Goal: Communication & Community: Answer question/provide support

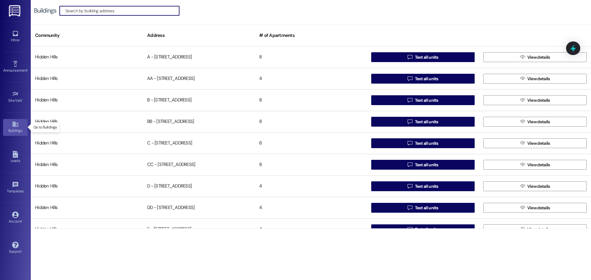
click at [12, 126] on icon at bounding box center [15, 124] width 7 height 7
click at [16, 38] on div "Inbox" at bounding box center [15, 40] width 31 height 6
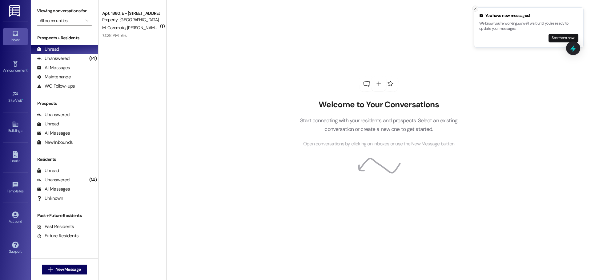
click at [475, 10] on icon "Close toast" at bounding box center [475, 9] width 4 height 4
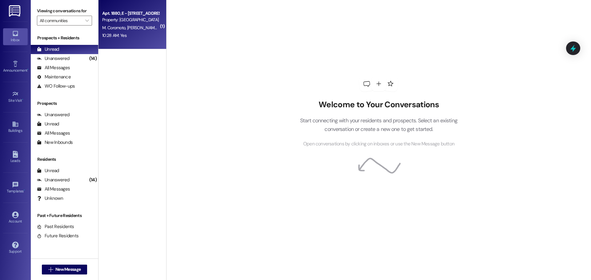
click at [125, 34] on div "10:28 AM: Yes 10:28 AM: Yes" at bounding box center [131, 36] width 58 height 8
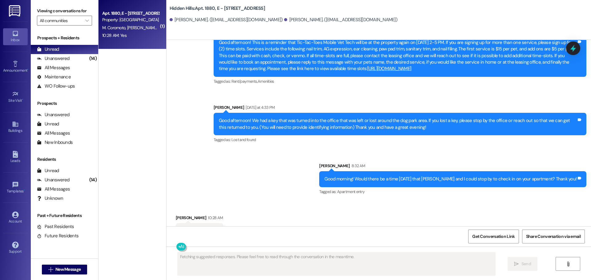
scroll to position [6766, 0]
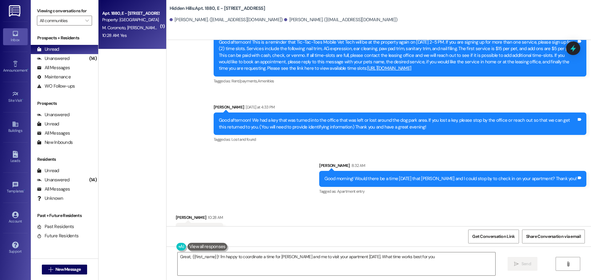
type textarea "Great, {{first_name}}! I'm happy to coordinate a time for [PERSON_NAME] and me …"
click at [50, 67] on div "All Messages" at bounding box center [53, 68] width 33 height 6
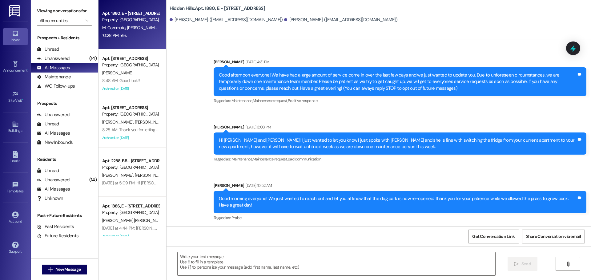
type textarea "Fetching suggested responses. Please feel free to read through the conversation…"
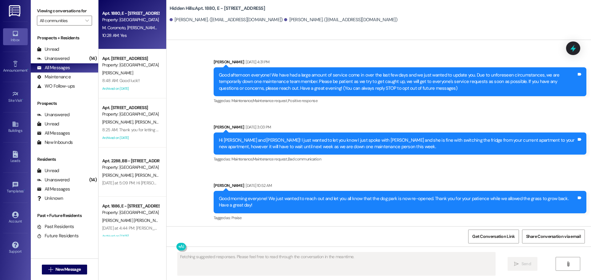
scroll to position [6765, 0]
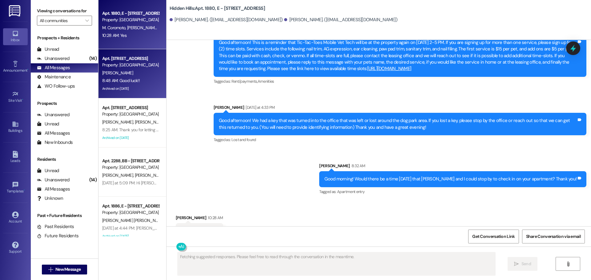
click at [130, 77] on div "8:48 AM: Good luck!! 8:48 AM: Good luck!!" at bounding box center [131, 81] width 58 height 8
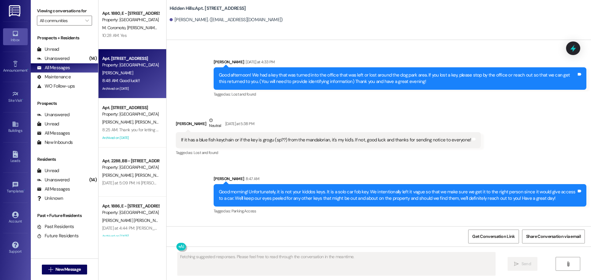
scroll to position [10272, 0]
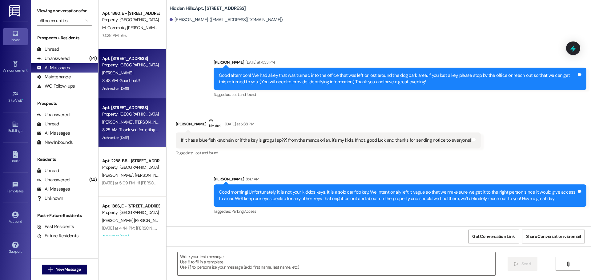
click at [136, 126] on div "[PERSON_NAME] [PERSON_NAME]" at bounding box center [131, 122] width 58 height 8
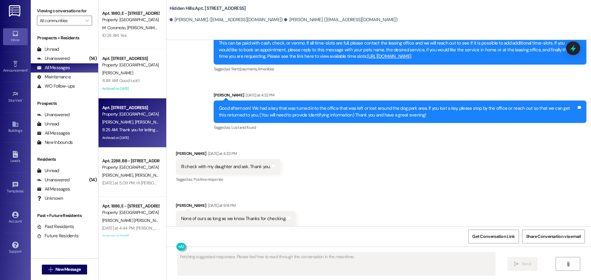
scroll to position [13338, 0]
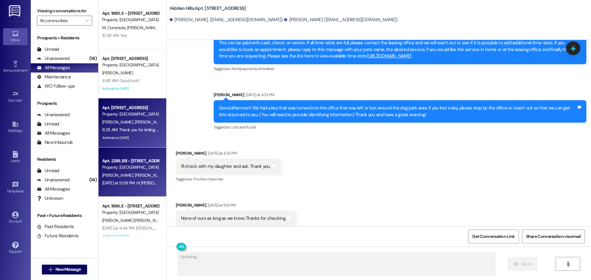
type textarea "{{first_name}}"
click at [135, 173] on div "[PERSON_NAME] [PERSON_NAME]" at bounding box center [131, 176] width 58 height 8
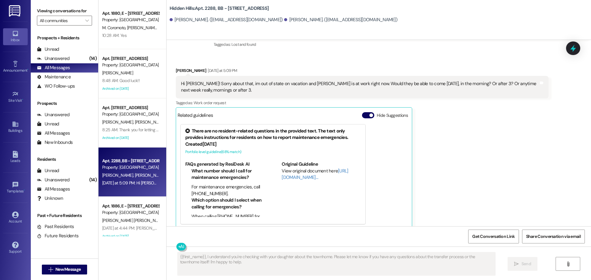
scroll to position [723, 0]
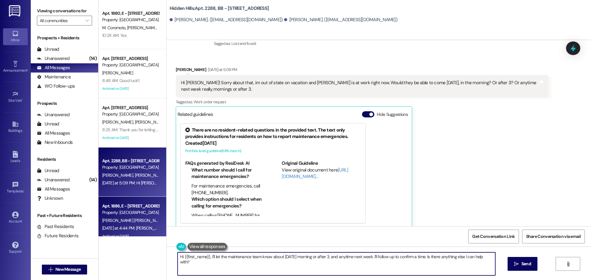
drag, startPoint x: 489, startPoint y: 257, endPoint x: 133, endPoint y: 231, distance: 357.5
click at [133, 231] on div "Apt. 1880, E - [STREET_ADDRESS] Property: [GEOGRAPHIC_DATA] M. [PERSON_NAME] [P…" at bounding box center [344, 140] width 492 height 280
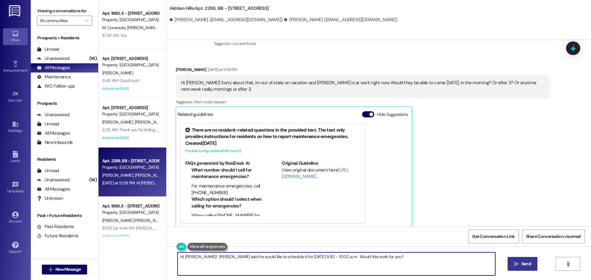
type textarea "Hi, [PERSON_NAME]! [PERSON_NAME] said he would like to schedule it for [DATE] 9…"
click at [530, 265] on span "Send" at bounding box center [526, 264] width 12 height 6
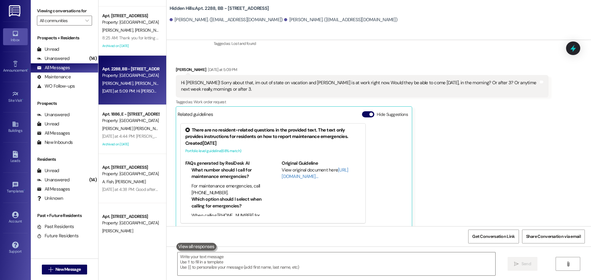
scroll to position [92, 0]
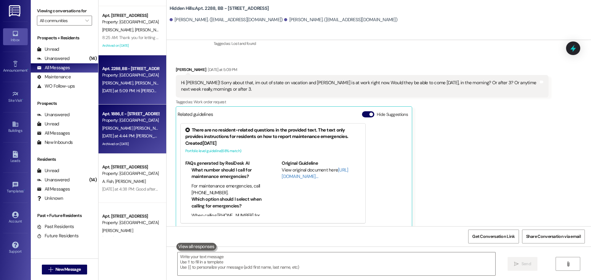
click at [140, 128] on div "[PERSON_NAME] [PERSON_NAME]" at bounding box center [131, 129] width 58 height 8
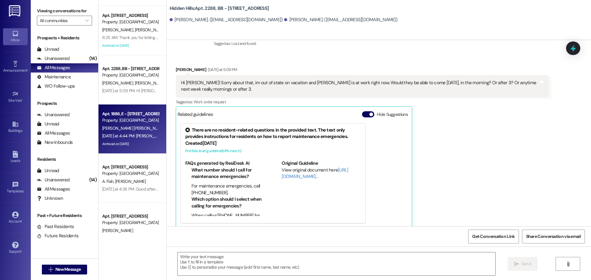
type textarea "Fetching suggested responses. Please feel free to read through the conversation…"
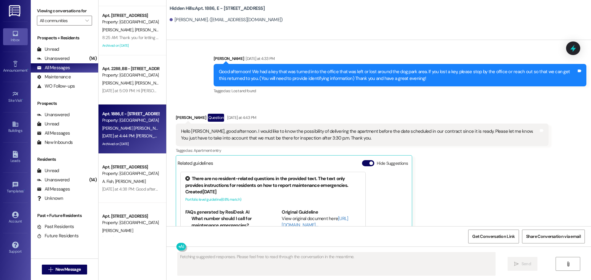
scroll to position [6657, 0]
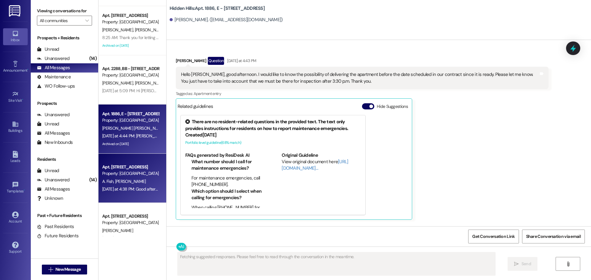
click at [136, 188] on div "[DATE] at 4:38 PM: Good afternoon! We had a key that was turned into the office…" at bounding box center [375, 189] width 547 height 6
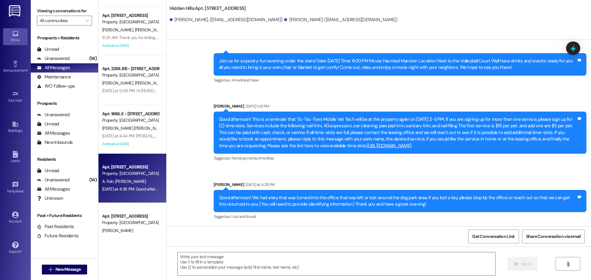
scroll to position [822, 0]
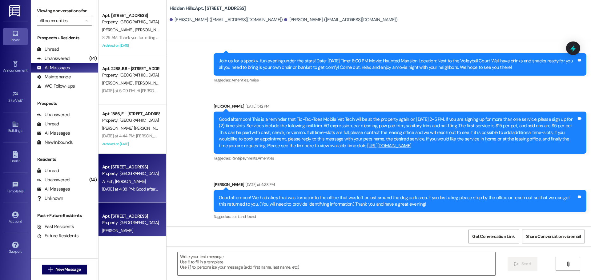
click at [126, 215] on div "Apt. [STREET_ADDRESS]" at bounding box center [130, 216] width 57 height 6
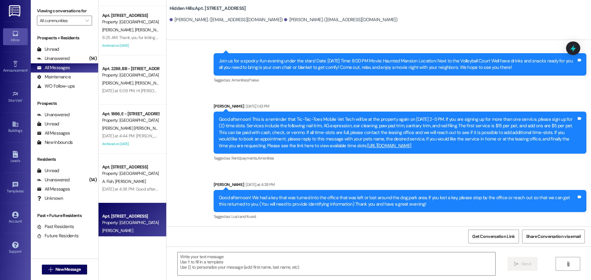
type textarea "Fetching suggested responses. Please feel free to read through the conversation…"
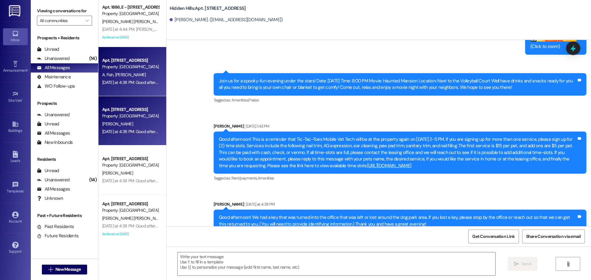
scroll to position [215, 0]
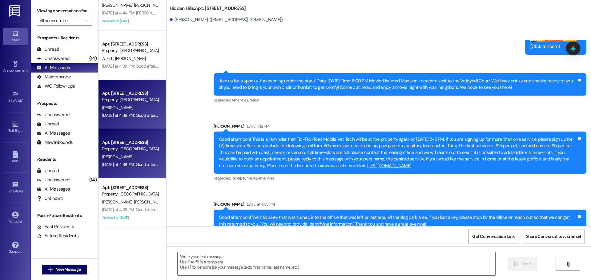
click at [128, 158] on div "[PERSON_NAME]" at bounding box center [131, 157] width 58 height 8
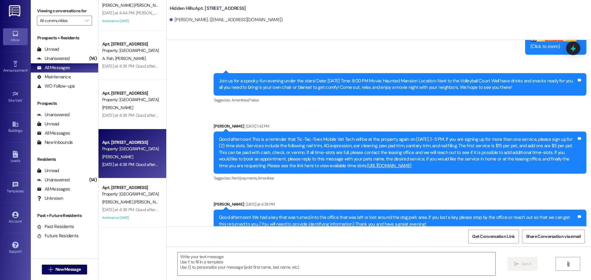
type textarea "Fetching suggested responses. Please feel free to read through the conversation…"
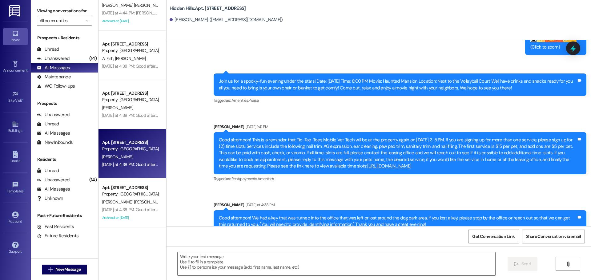
scroll to position [8022, 0]
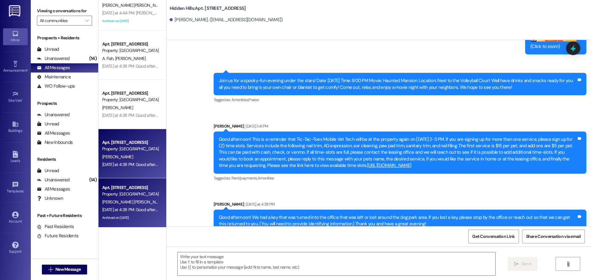
click at [121, 199] on span "[PERSON_NAME] [PERSON_NAME]" at bounding box center [134, 202] width 64 height 6
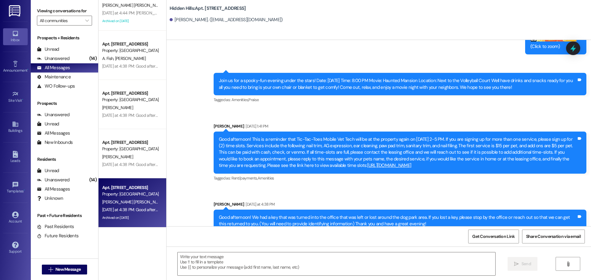
type textarea "Fetching suggested responses. Please feel free to read through the conversation…"
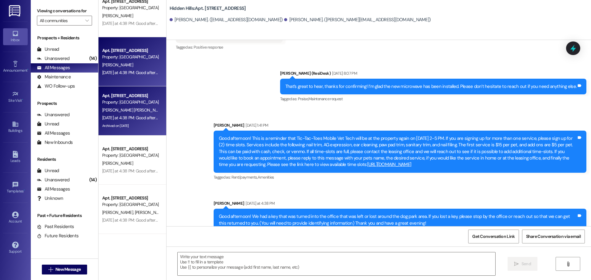
scroll to position [308, 0]
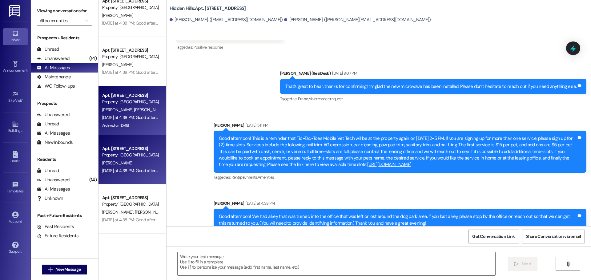
click at [128, 154] on div "Property: [GEOGRAPHIC_DATA]" at bounding box center [130, 155] width 57 height 6
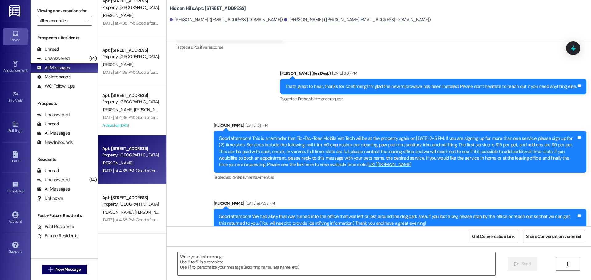
type textarea "Fetching suggested responses. Please feel free to read through the conversation…"
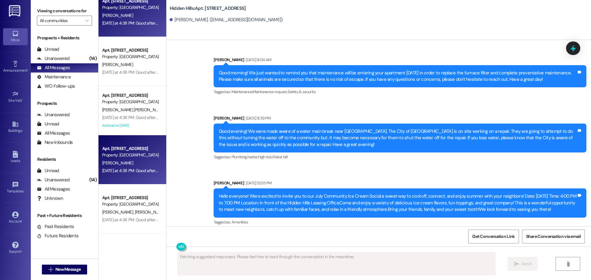
scroll to position [6081, 0]
